Goal: Task Accomplishment & Management: Manage account settings

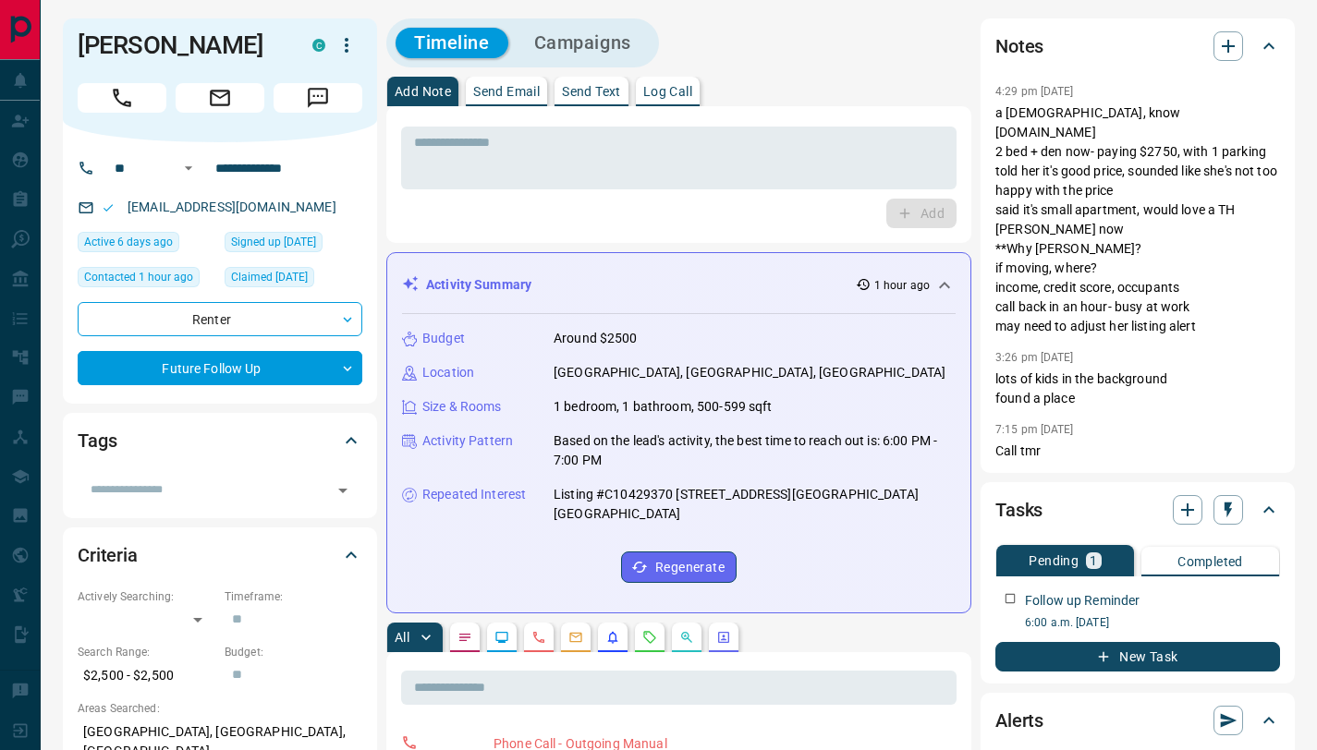
click at [664, 90] on p "Log Call" at bounding box center [667, 91] width 49 height 13
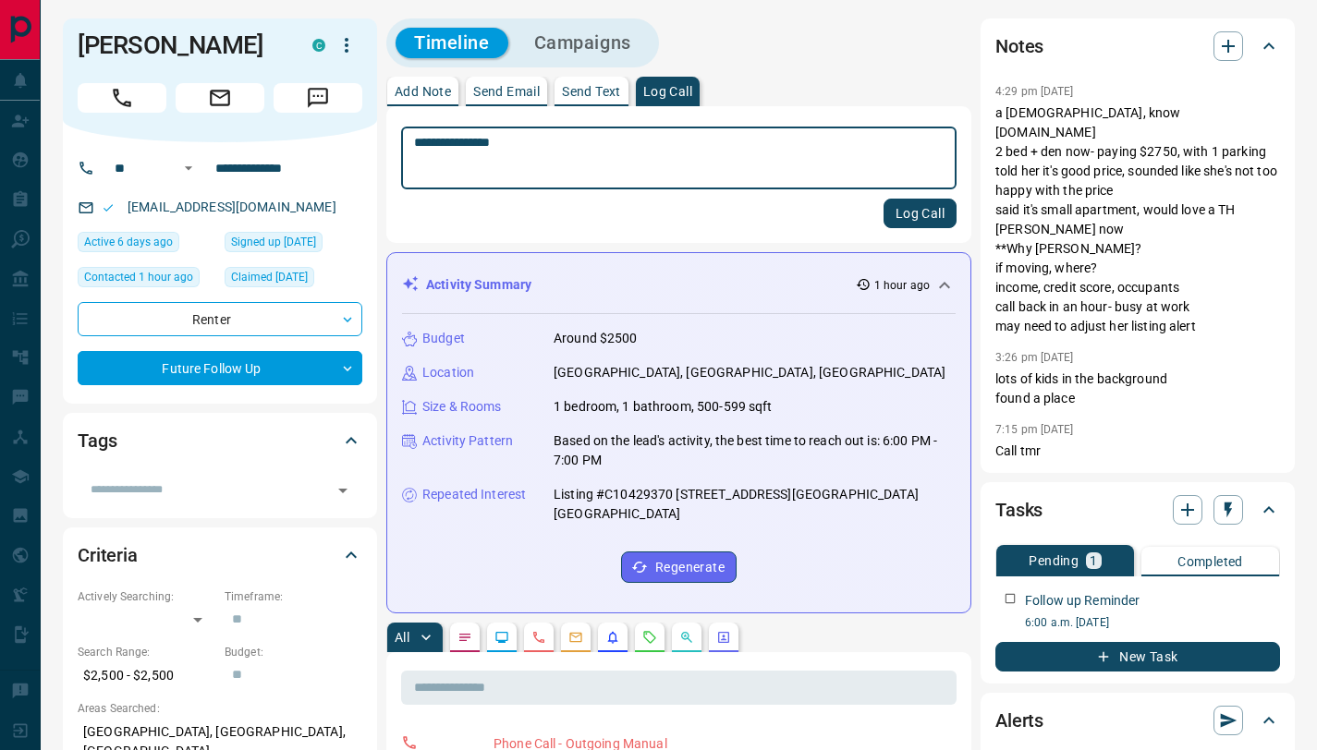
type textarea "**********"
click at [908, 227] on button "Log Call" at bounding box center [919, 214] width 73 height 30
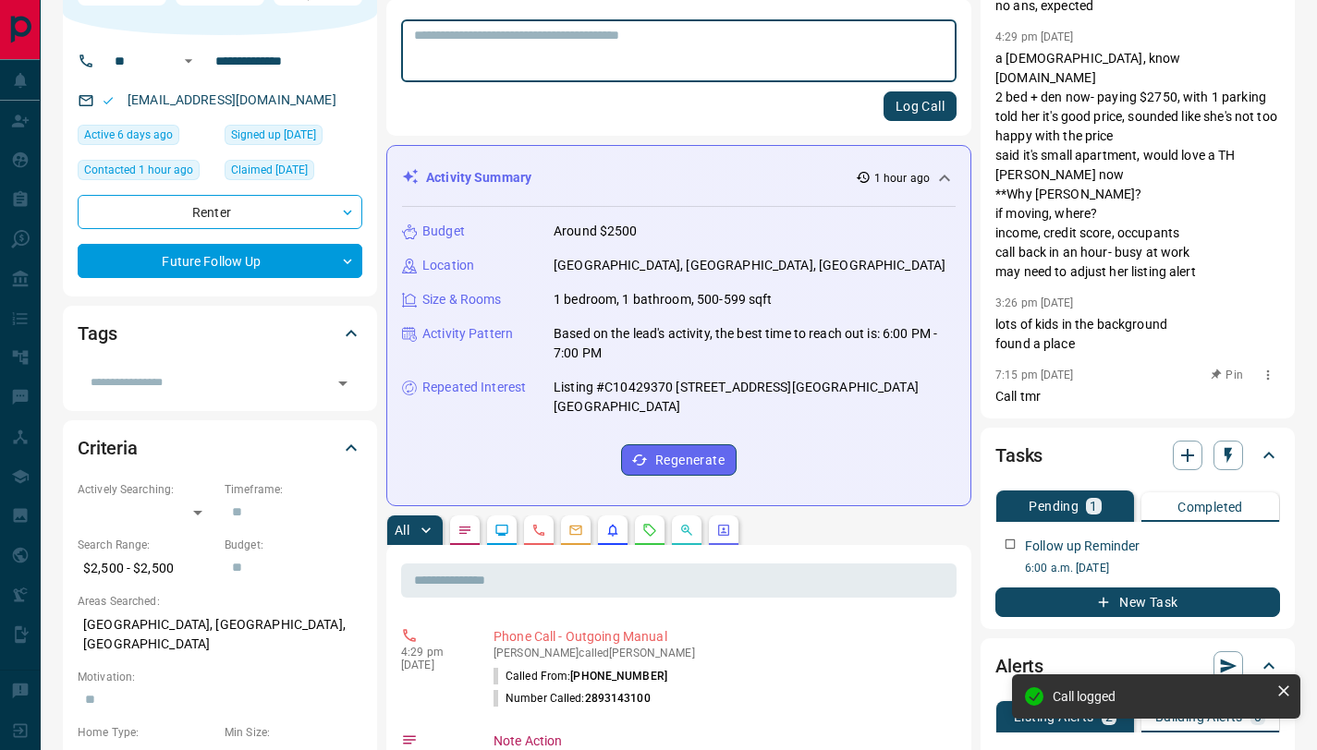
scroll to position [116, 0]
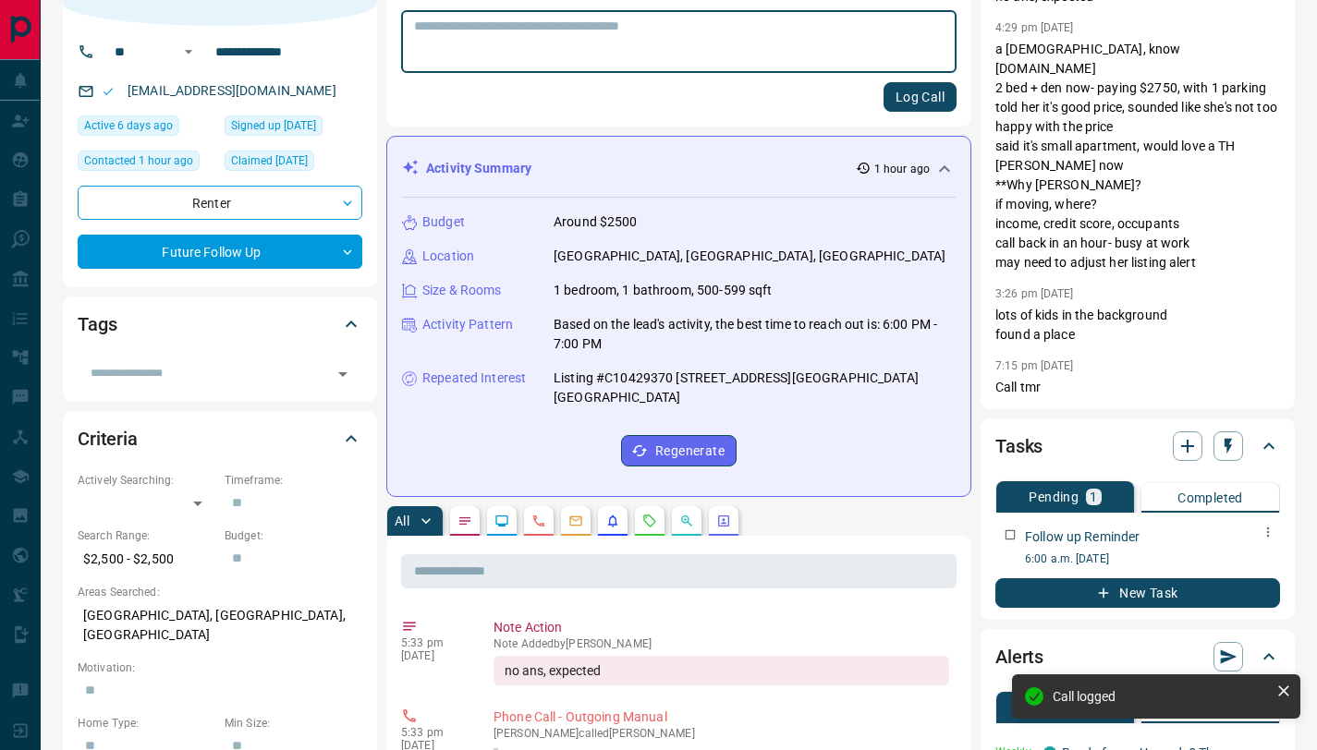
click at [1270, 525] on icon "button" at bounding box center [1268, 532] width 15 height 15
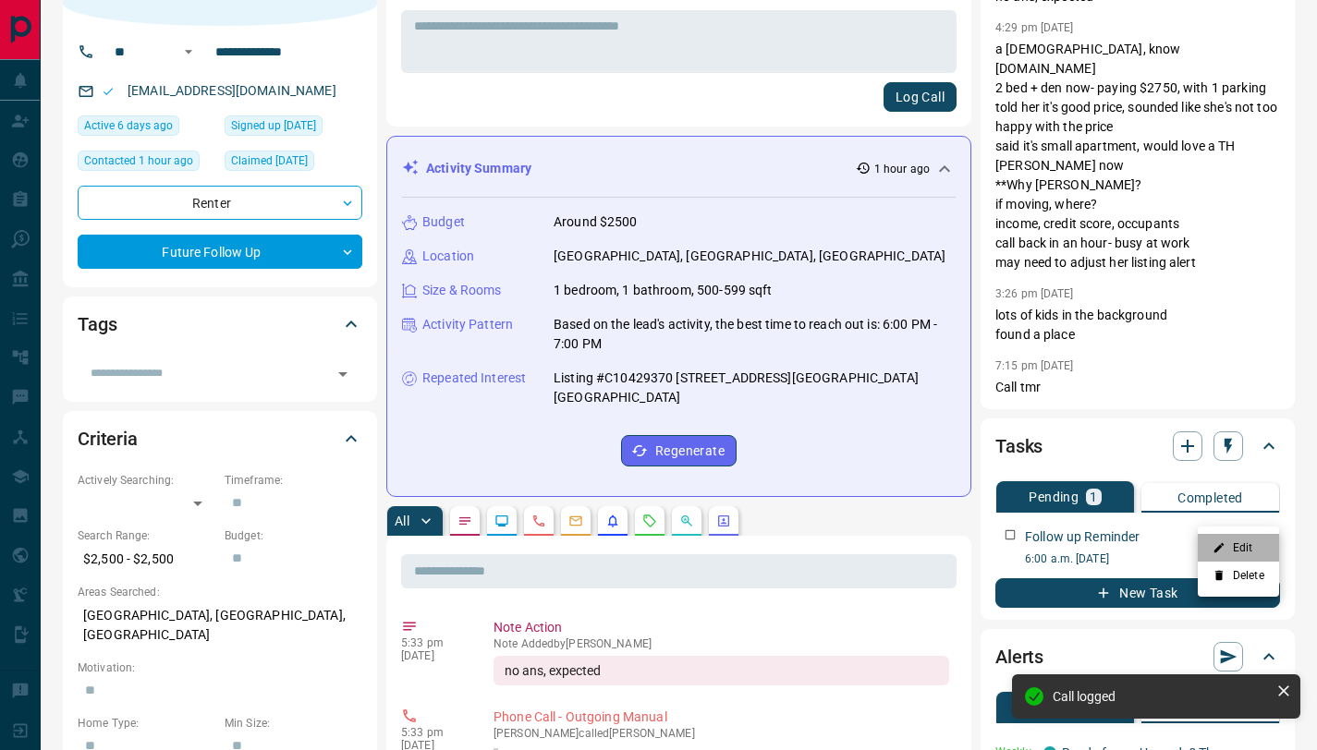
click at [1235, 542] on li "Edit" at bounding box center [1238, 548] width 81 height 28
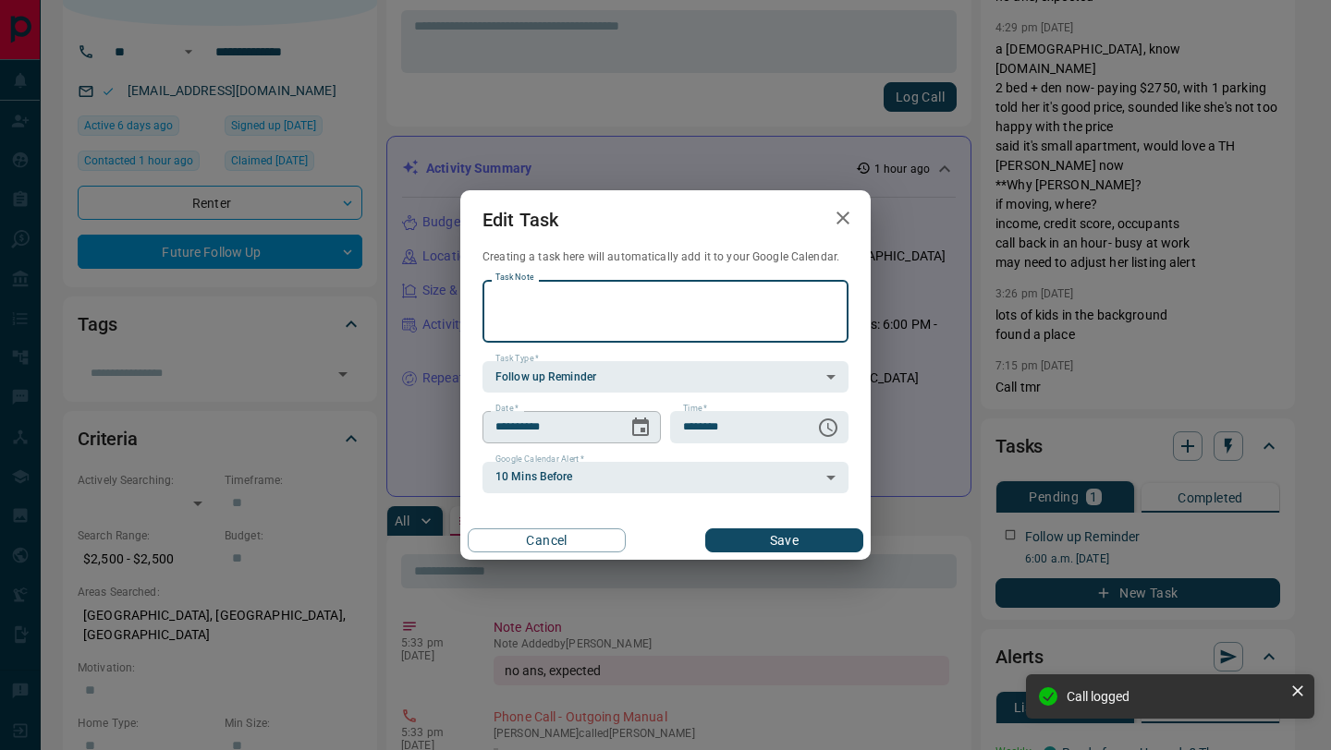
click at [631, 433] on icon "Choose date, selected date is Aug 14, 2025" at bounding box center [640, 428] width 22 height 22
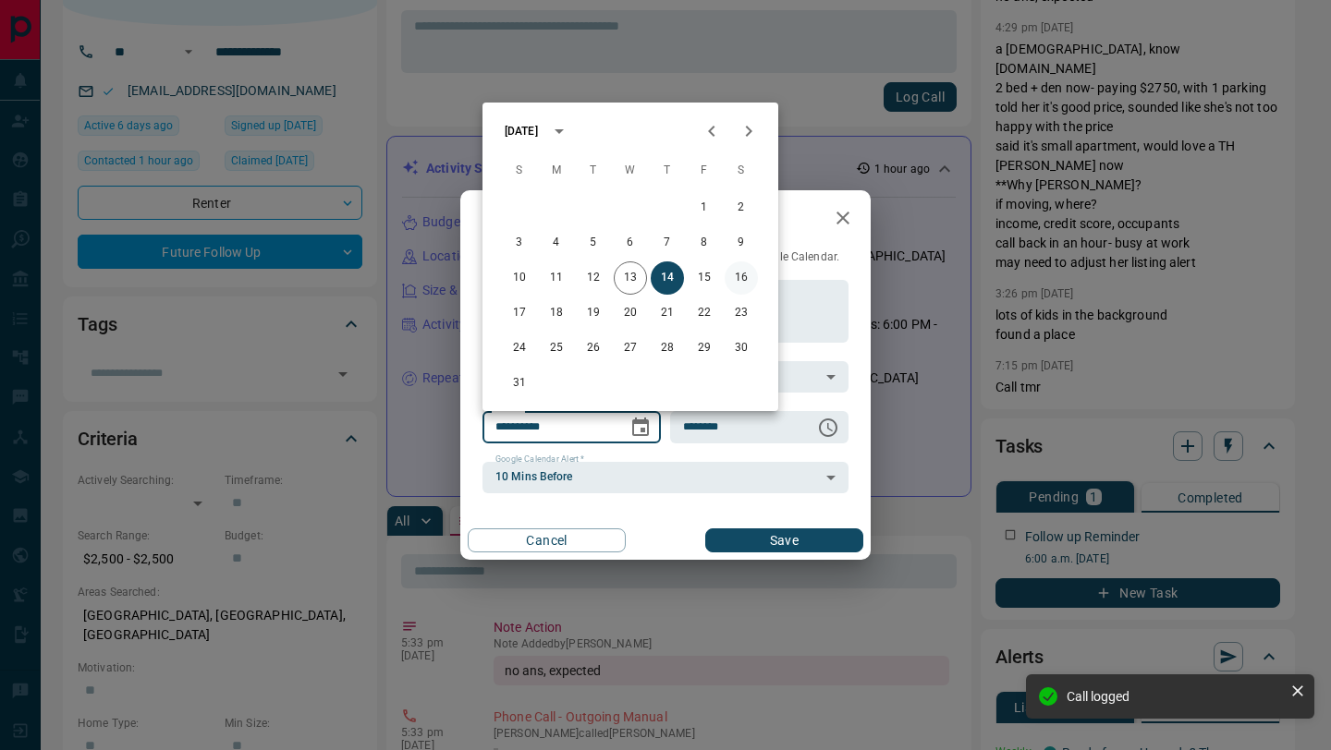
click at [735, 278] on button "16" at bounding box center [741, 278] width 33 height 33
type input "**********"
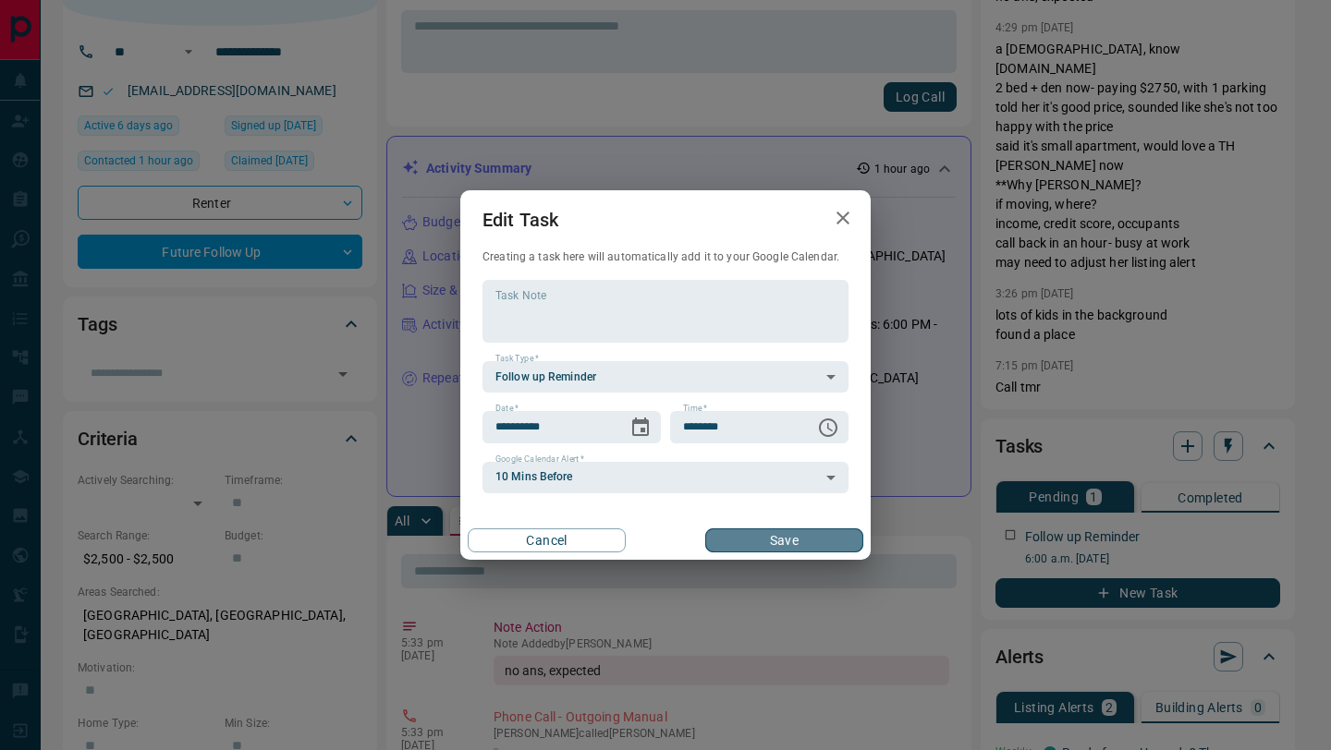
click at [765, 530] on button "Save" at bounding box center [784, 541] width 158 height 24
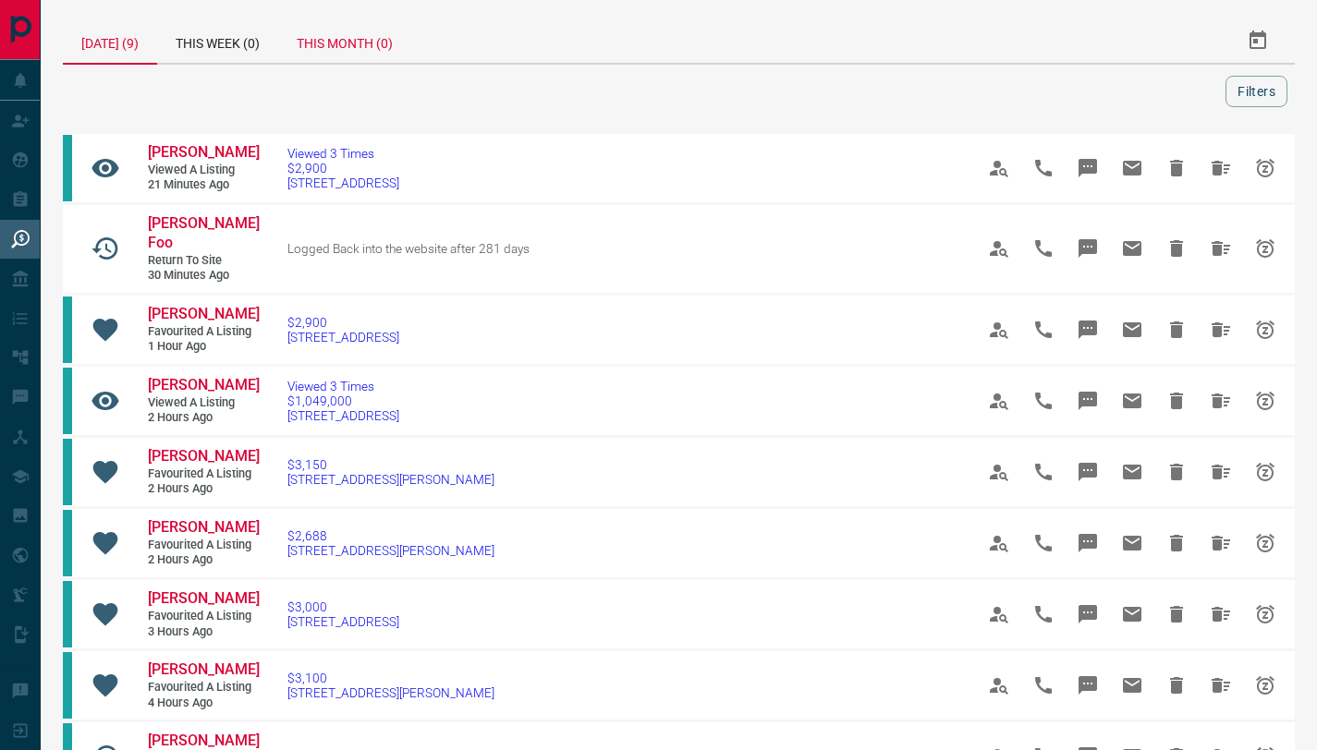
click at [371, 43] on div "This Month (0)" at bounding box center [344, 40] width 133 height 44
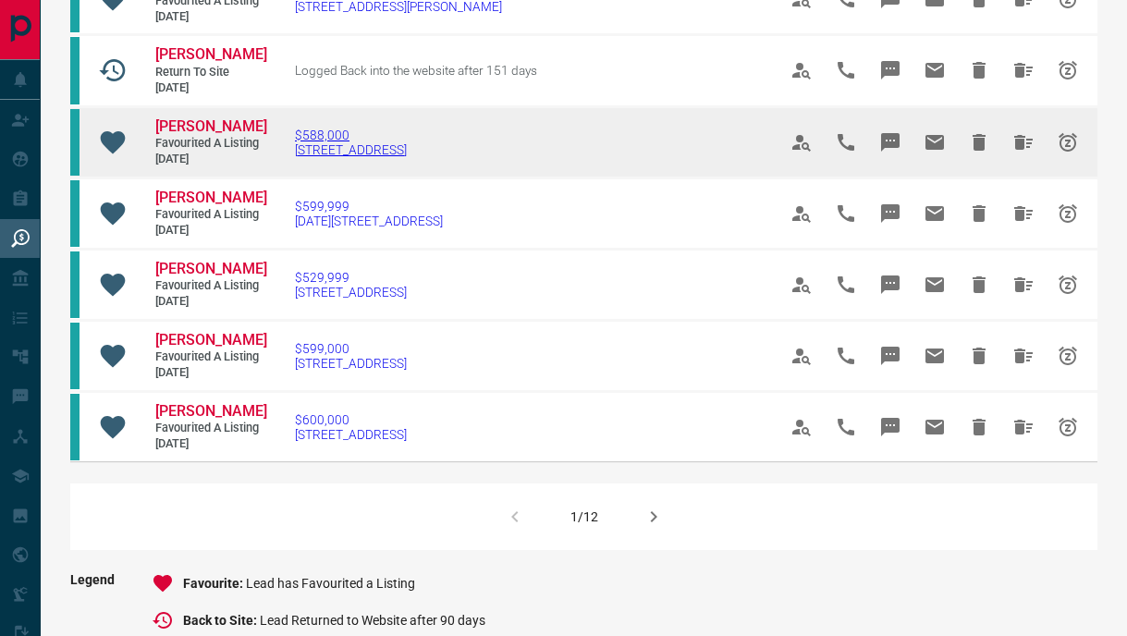
scroll to position [1165, 0]
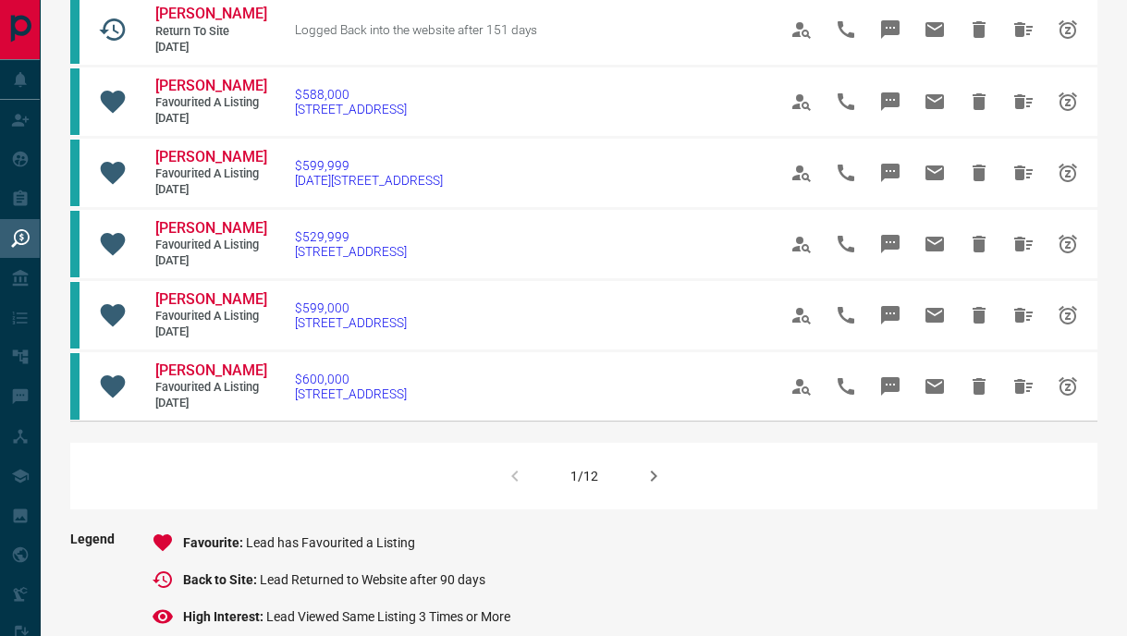
click at [655, 471] on icon "button" at bounding box center [653, 476] width 22 height 22
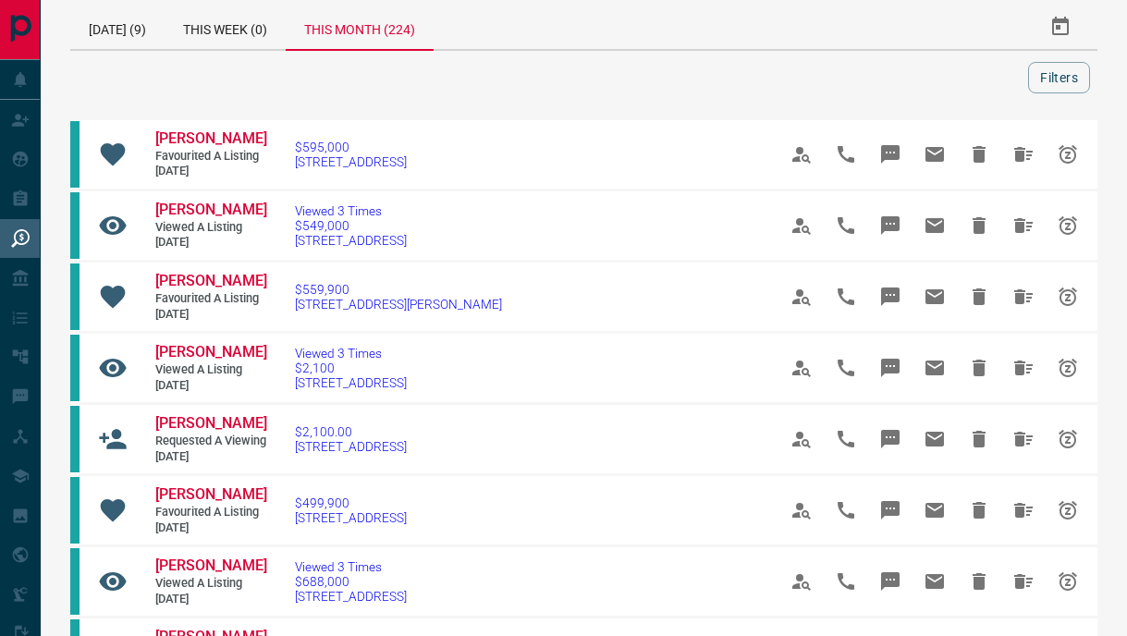
scroll to position [0, 0]
